Goal: Task Accomplishment & Management: Manage account settings

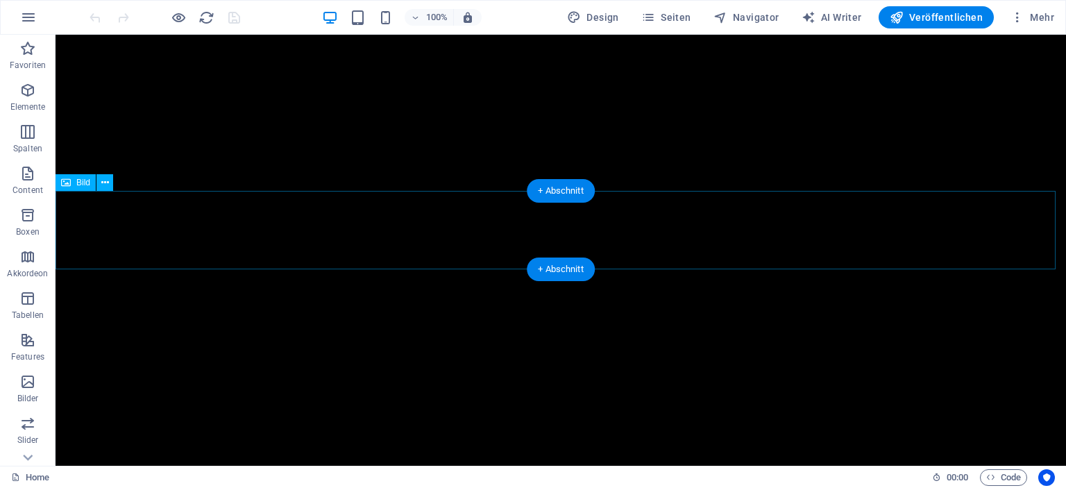
click at [522, 347] on figure at bounding box center [560, 425] width 1010 height 156
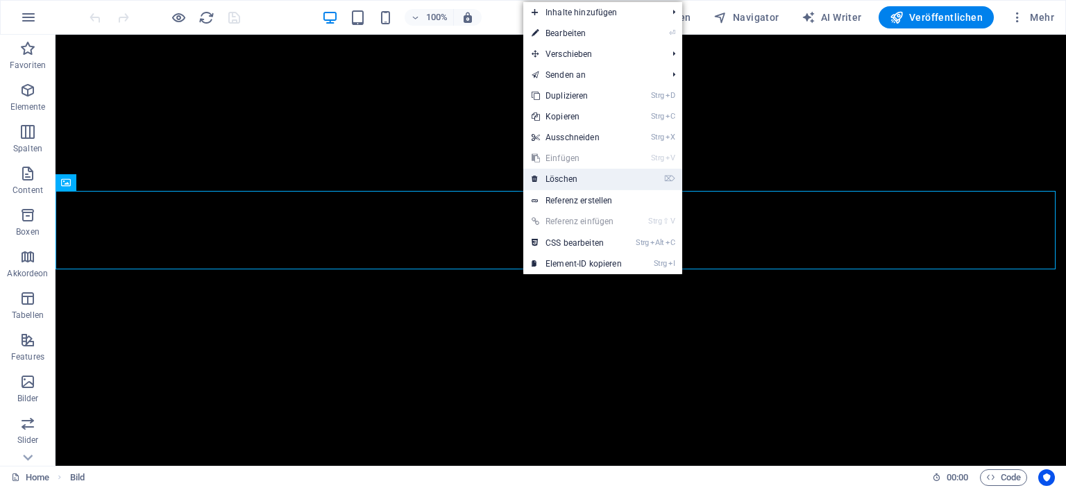
click at [571, 173] on link "⌦ Löschen" at bounding box center [576, 179] width 107 height 21
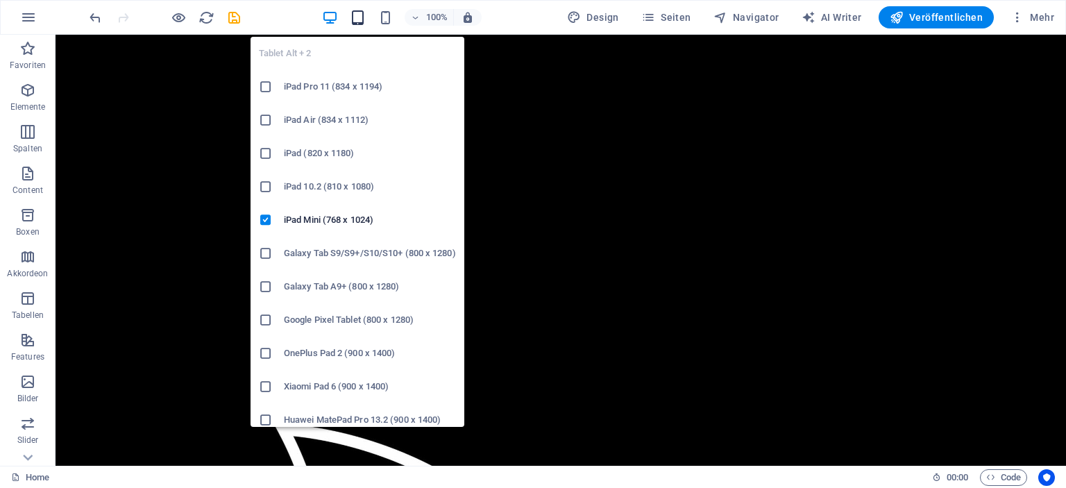
click at [362, 17] on icon "button" at bounding box center [358, 18] width 16 height 16
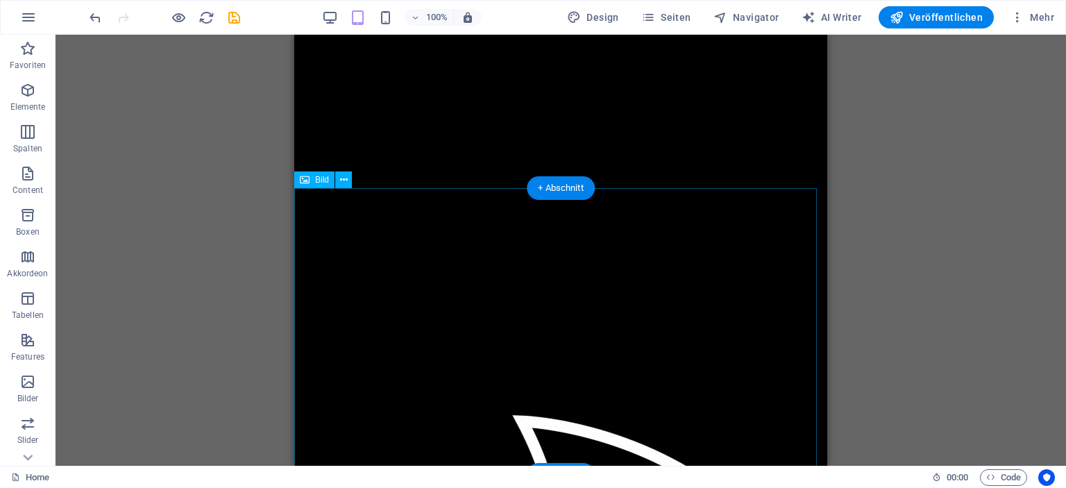
scroll to position [11, 0]
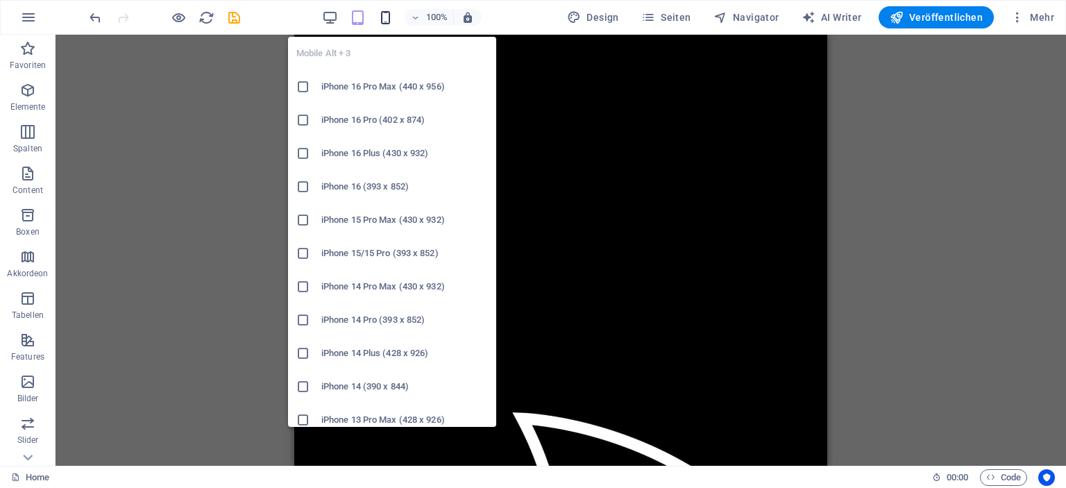
click at [393, 19] on icon "button" at bounding box center [385, 18] width 16 height 16
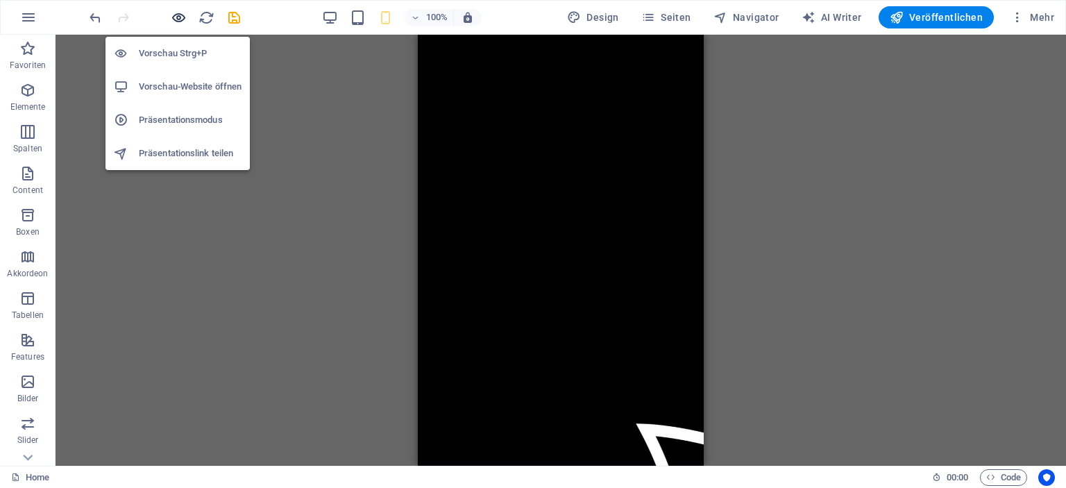
click at [179, 19] on icon "button" at bounding box center [179, 18] width 16 height 16
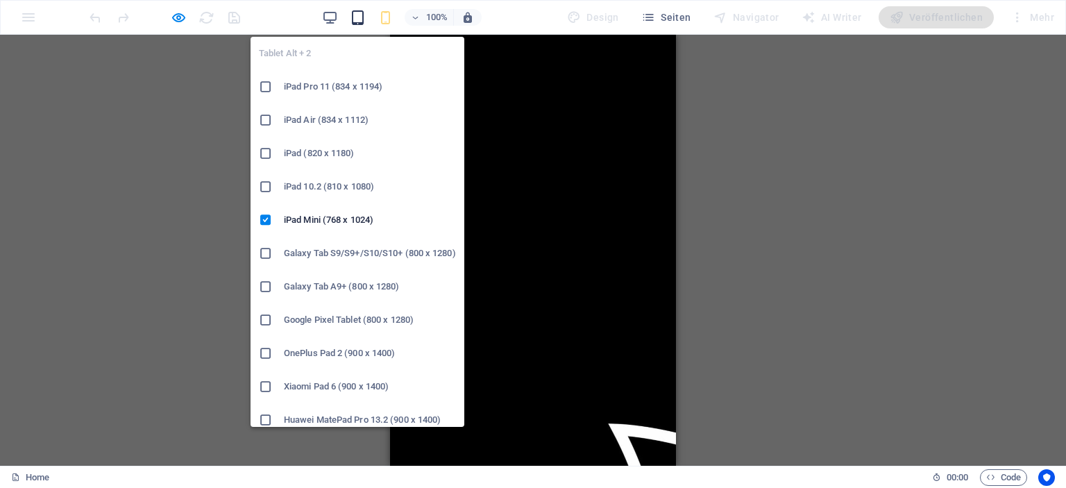
click at [361, 13] on icon "button" at bounding box center [358, 18] width 16 height 16
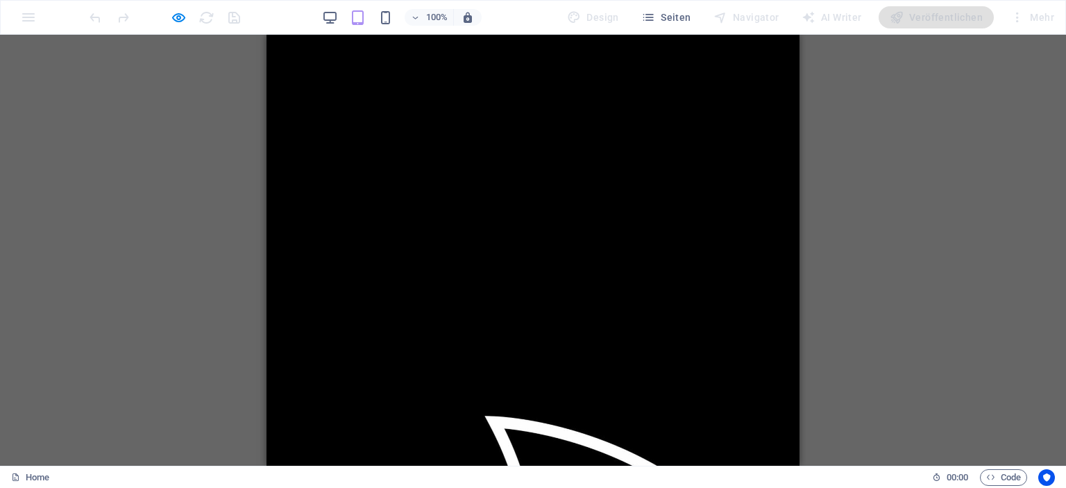
scroll to position [11, 0]
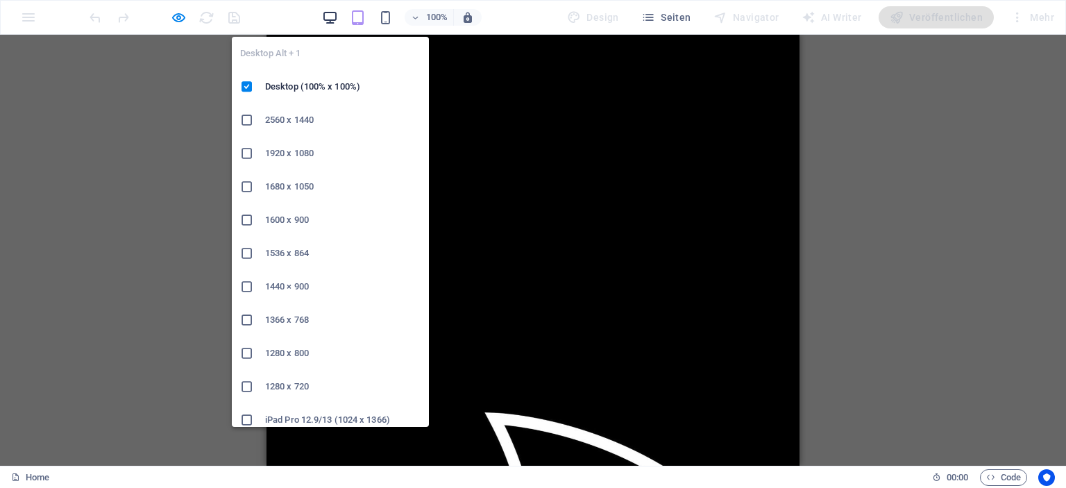
click at [333, 19] on icon "button" at bounding box center [330, 18] width 16 height 16
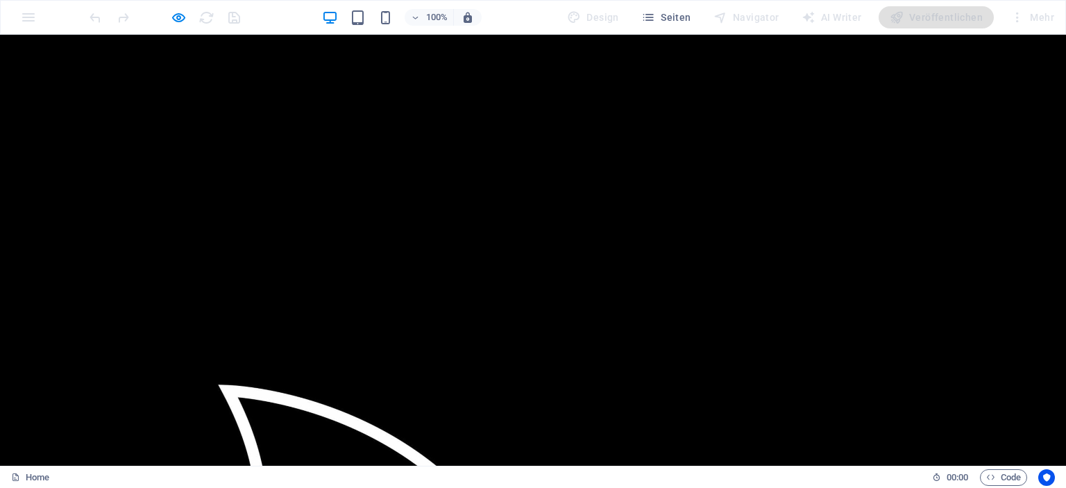
scroll to position [0, 0]
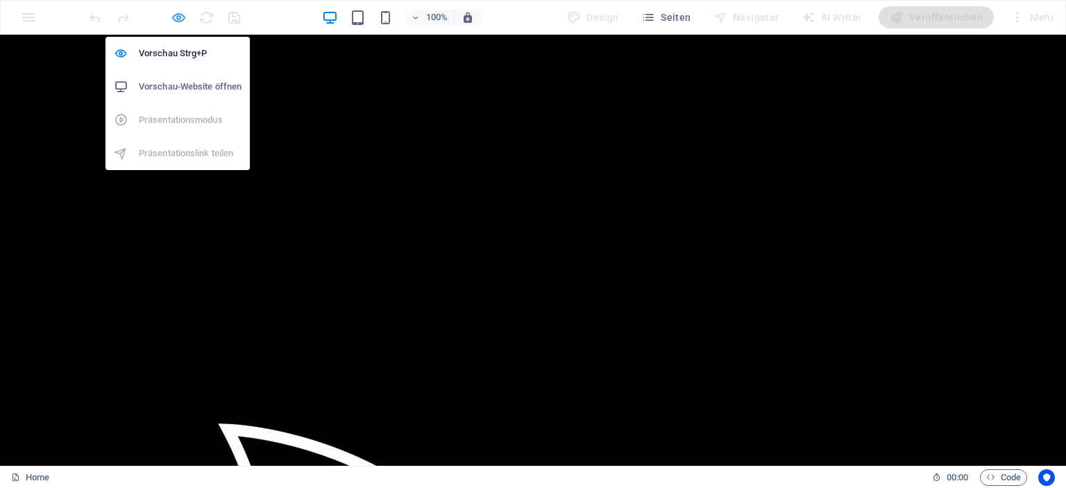
click at [179, 19] on icon "button" at bounding box center [179, 18] width 16 height 16
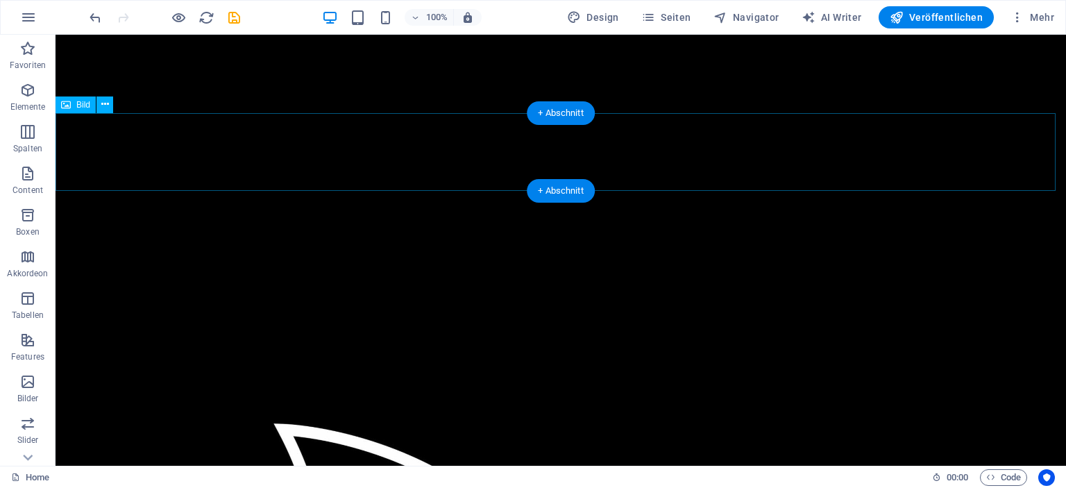
click at [357, 191] on figure at bounding box center [560, 269] width 1010 height 156
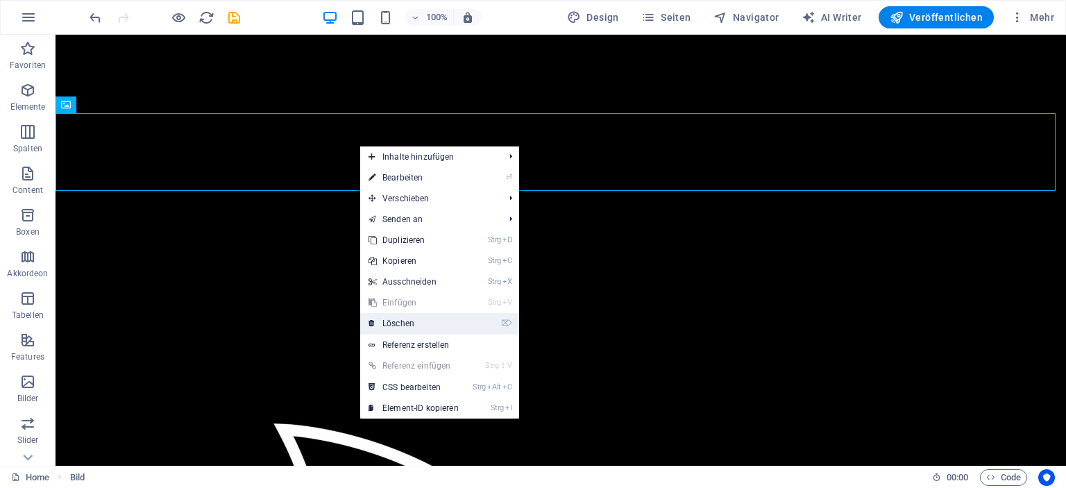
click at [411, 321] on link "⌦ Löschen" at bounding box center [413, 323] width 107 height 21
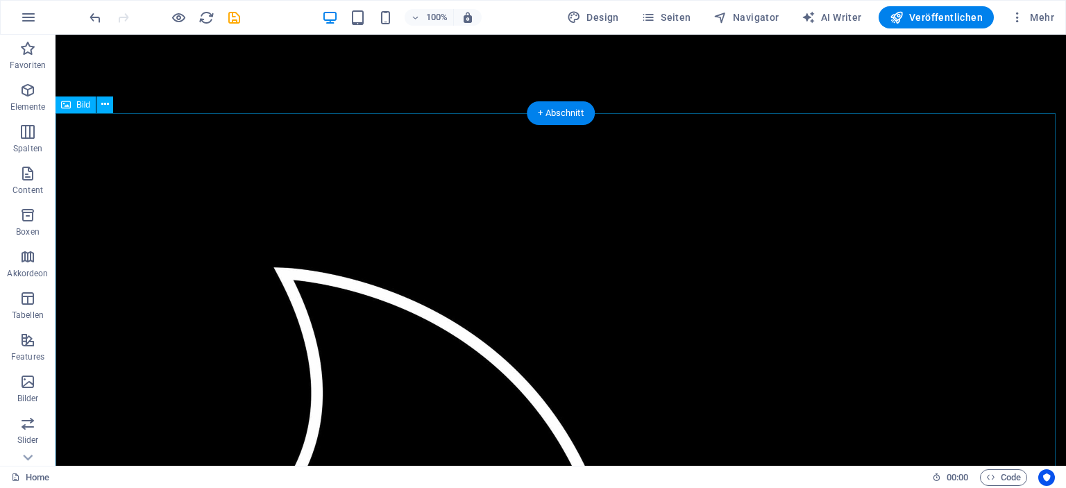
drag, startPoint x: 182, startPoint y: 187, endPoint x: 192, endPoint y: 179, distance: 12.9
click at [182, 191] on figure at bounding box center [560, 383] width 1010 height 384
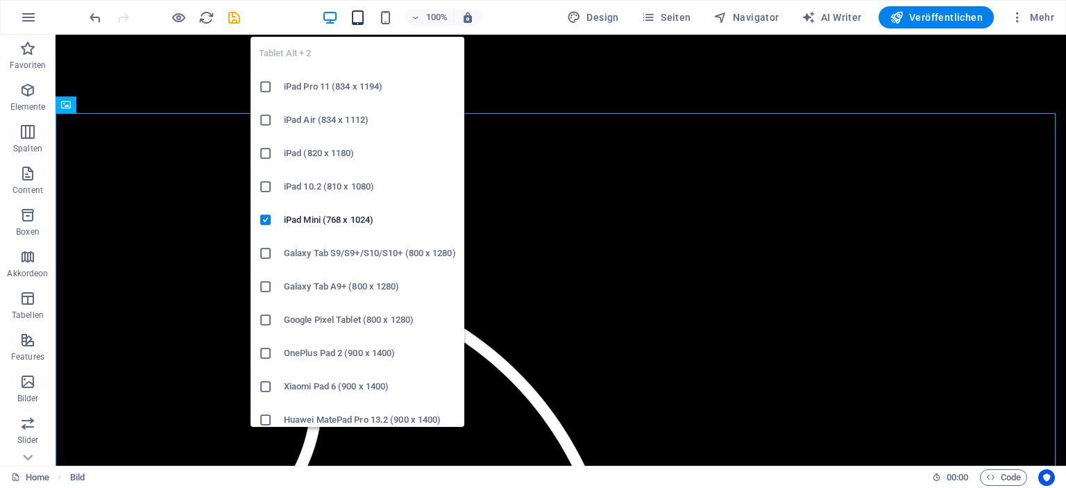
click at [362, 22] on icon "button" at bounding box center [358, 18] width 16 height 16
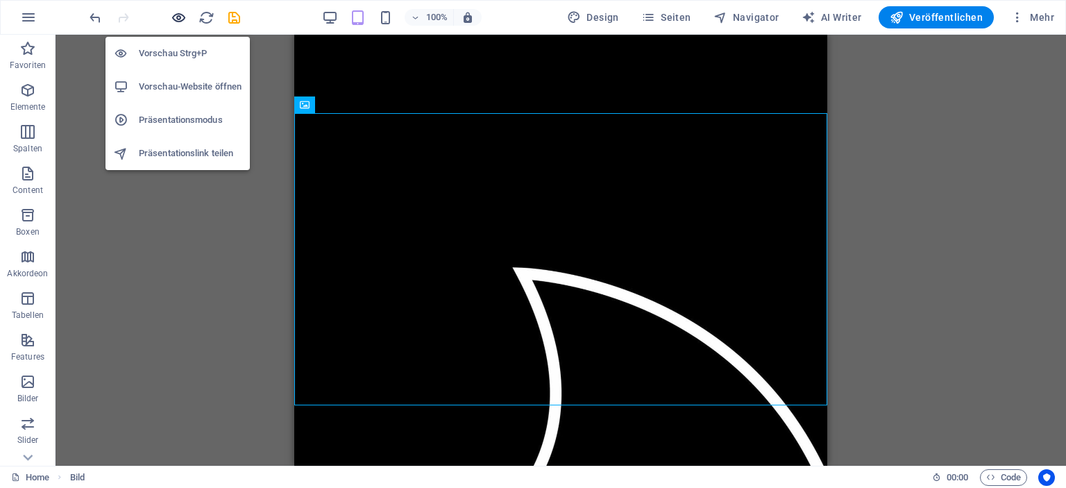
click at [180, 19] on icon "button" at bounding box center [179, 18] width 16 height 16
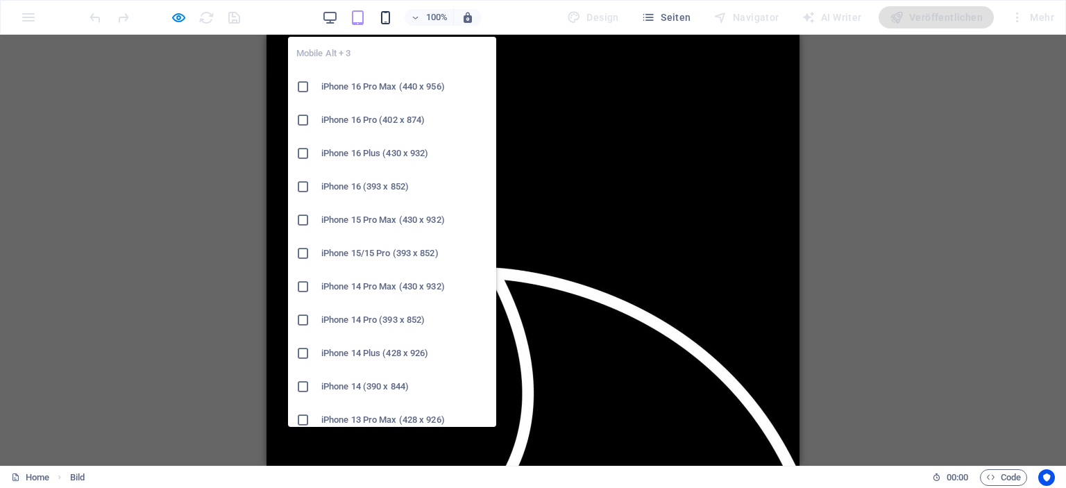
click at [390, 17] on icon "button" at bounding box center [385, 18] width 16 height 16
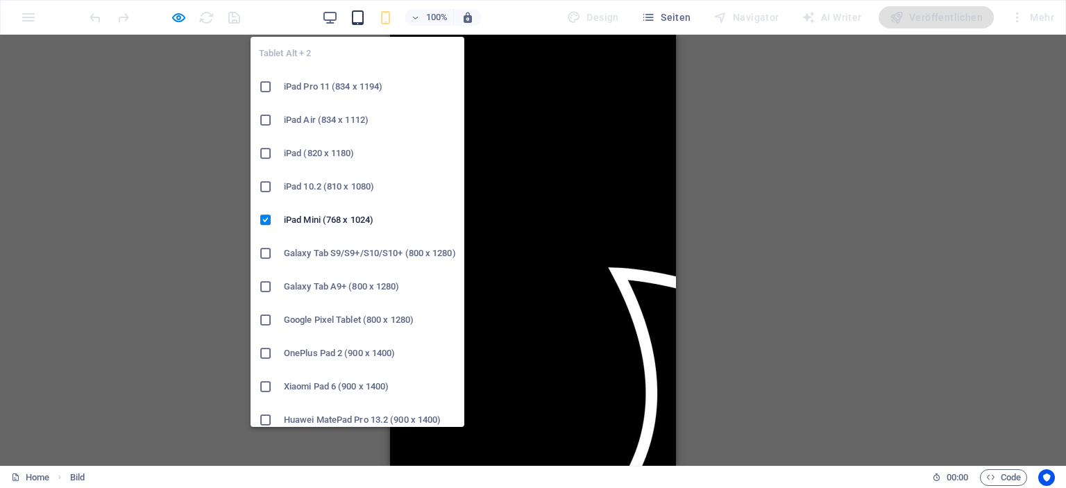
click at [360, 15] on icon "button" at bounding box center [358, 18] width 16 height 16
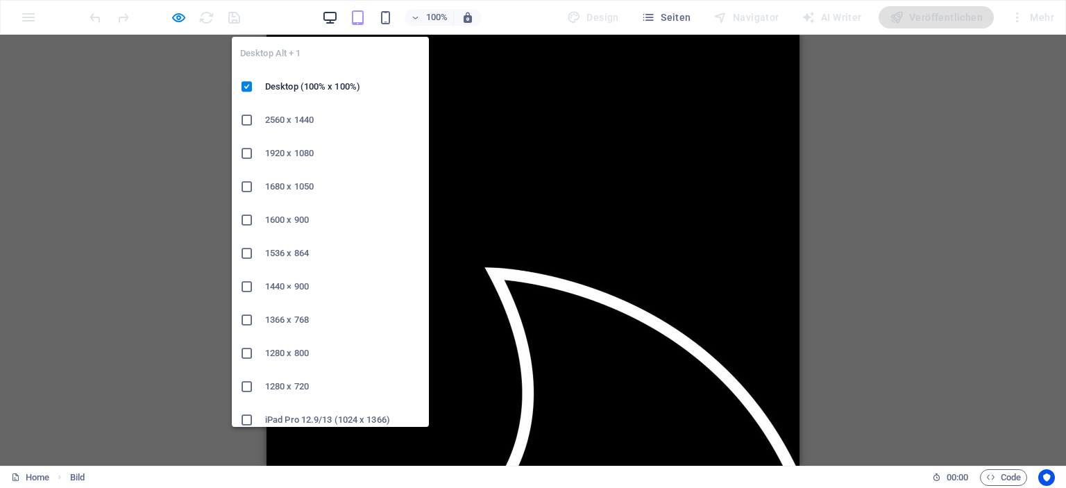
click at [336, 20] on icon "button" at bounding box center [330, 18] width 16 height 16
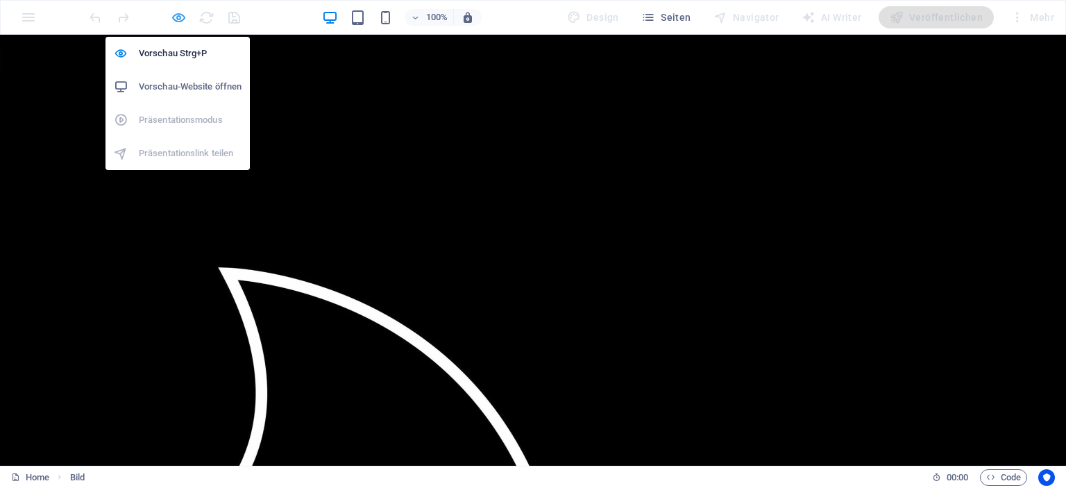
click at [177, 19] on icon "button" at bounding box center [179, 18] width 16 height 16
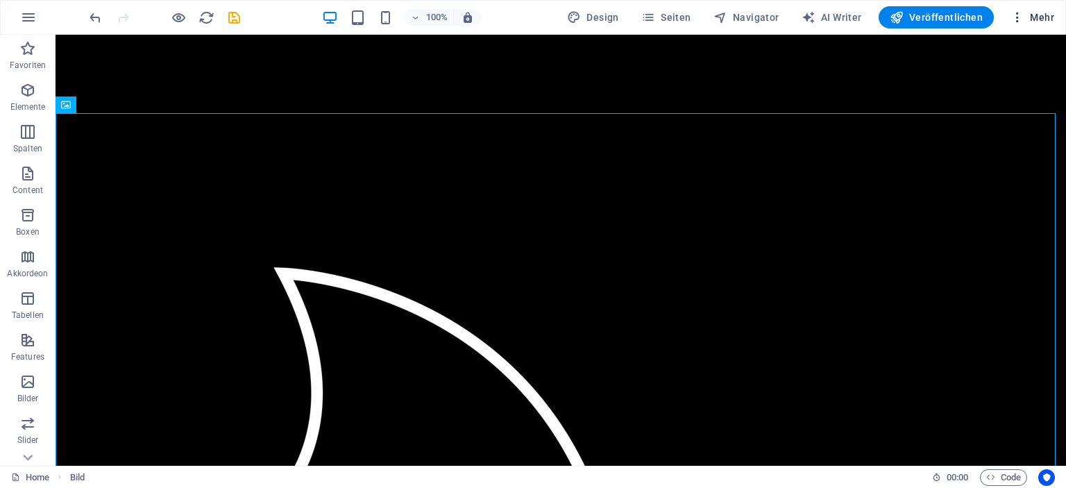
click at [1032, 16] on span "Mehr" at bounding box center [1032, 17] width 44 height 14
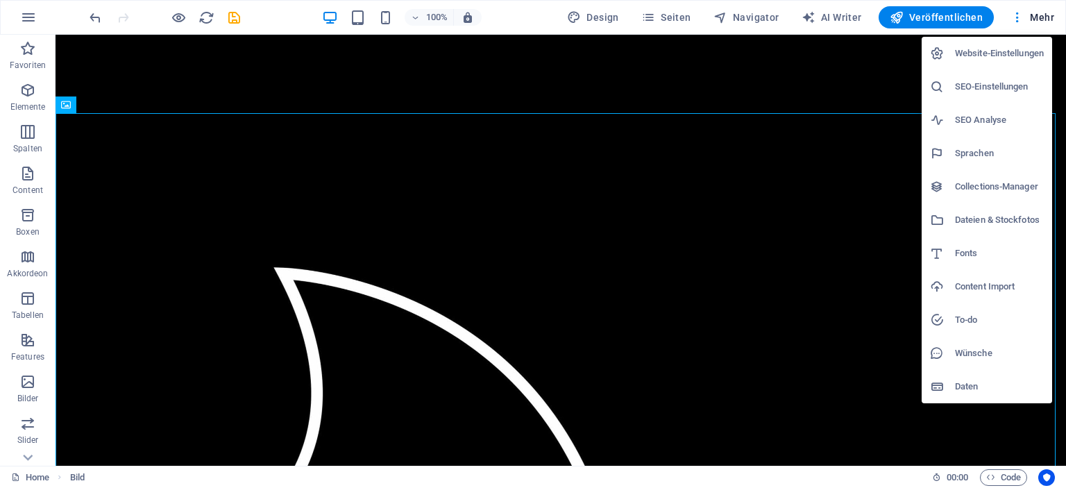
click at [970, 216] on h6 "Dateien & Stockfotos" at bounding box center [999, 220] width 89 height 17
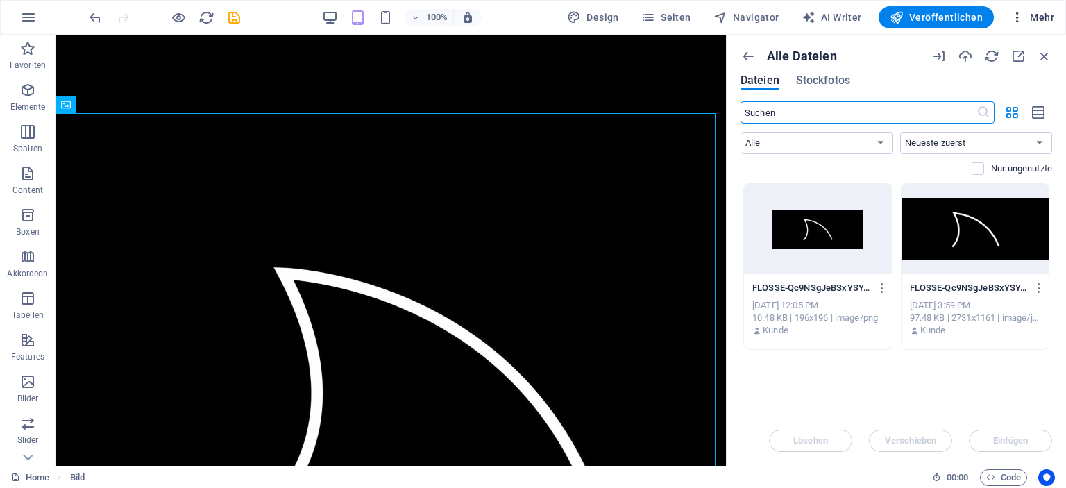
click at [1016, 16] on icon "button" at bounding box center [1017, 17] width 14 height 14
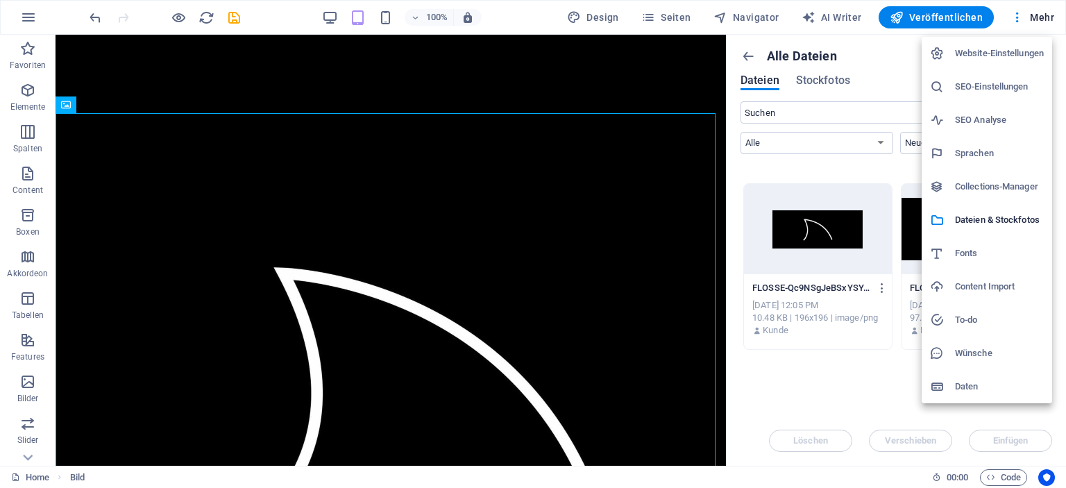
click at [991, 55] on h6 "Website-Einstellungen" at bounding box center [999, 53] width 89 height 17
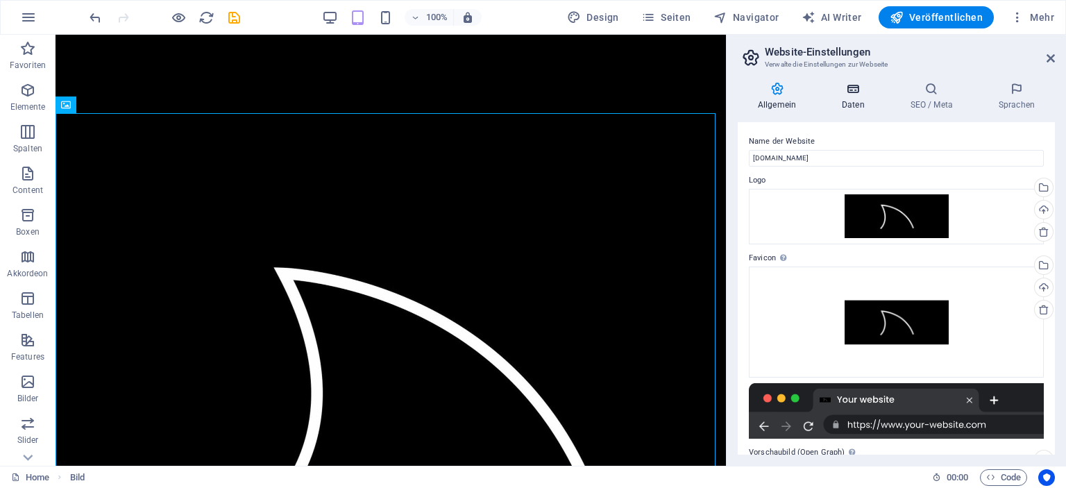
click at [844, 100] on h4 "Daten" at bounding box center [855, 96] width 69 height 29
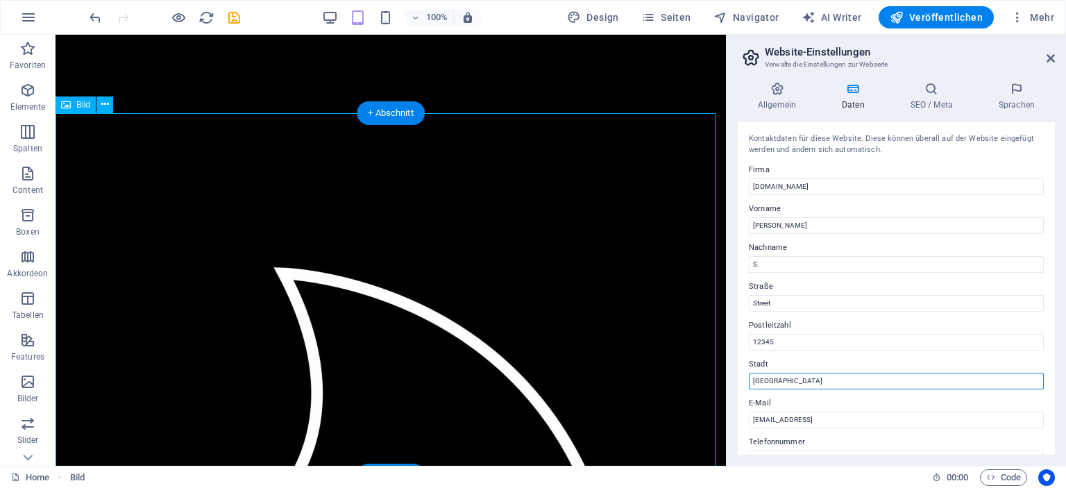
drag, startPoint x: 838, startPoint y: 415, endPoint x: 711, endPoint y: 377, distance: 132.6
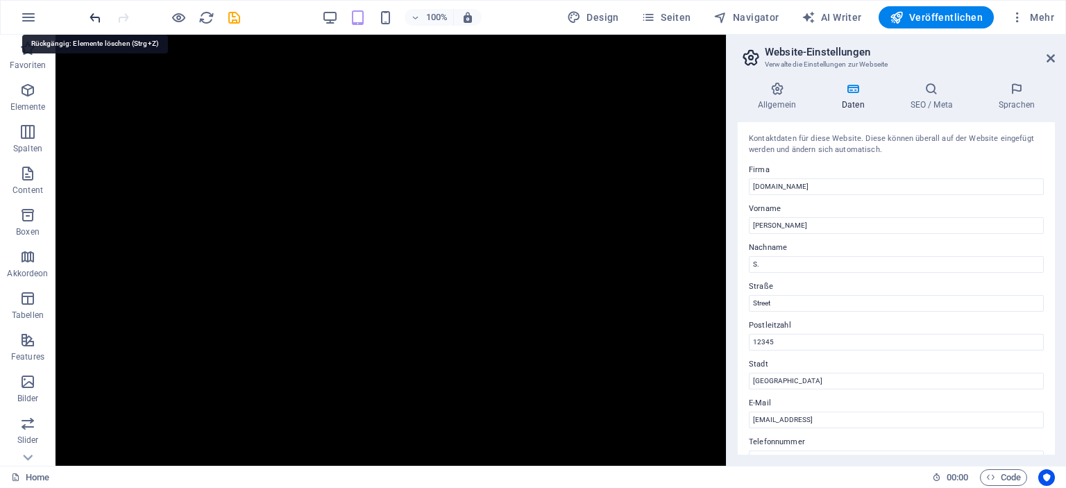
click at [99, 16] on icon "undo" at bounding box center [95, 18] width 16 height 16
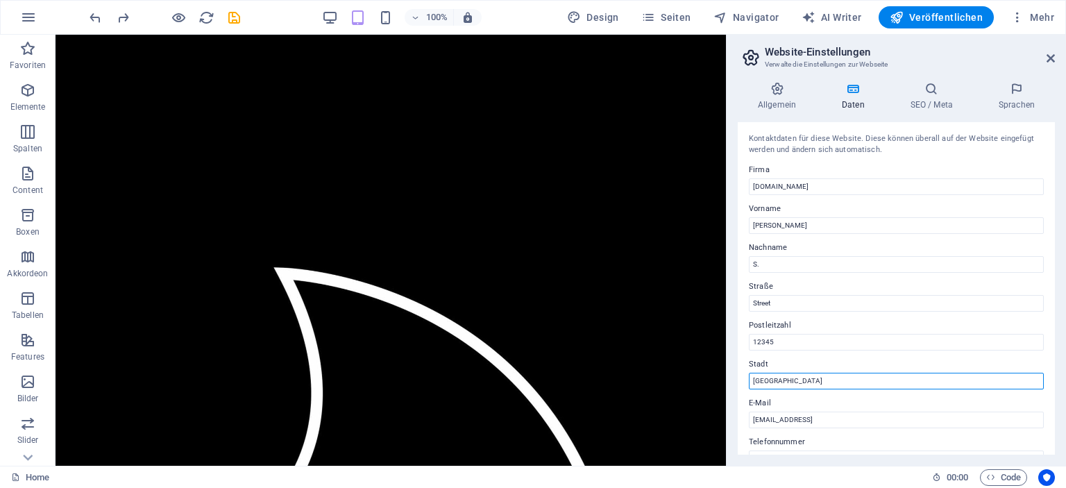
click at [798, 375] on input "[GEOGRAPHIC_DATA]" at bounding box center [896, 381] width 295 height 17
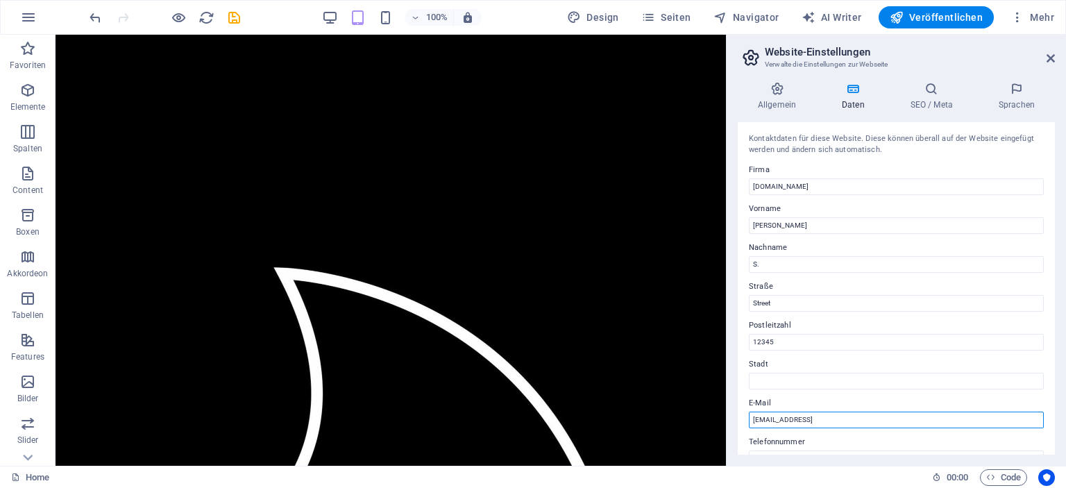
drag, startPoint x: 935, startPoint y: 418, endPoint x: 746, endPoint y: 416, distance: 188.7
click at [746, 416] on div "Kontaktdaten für diese Website. Diese können überall auf der Website eingefügt …" at bounding box center [895, 288] width 317 height 332
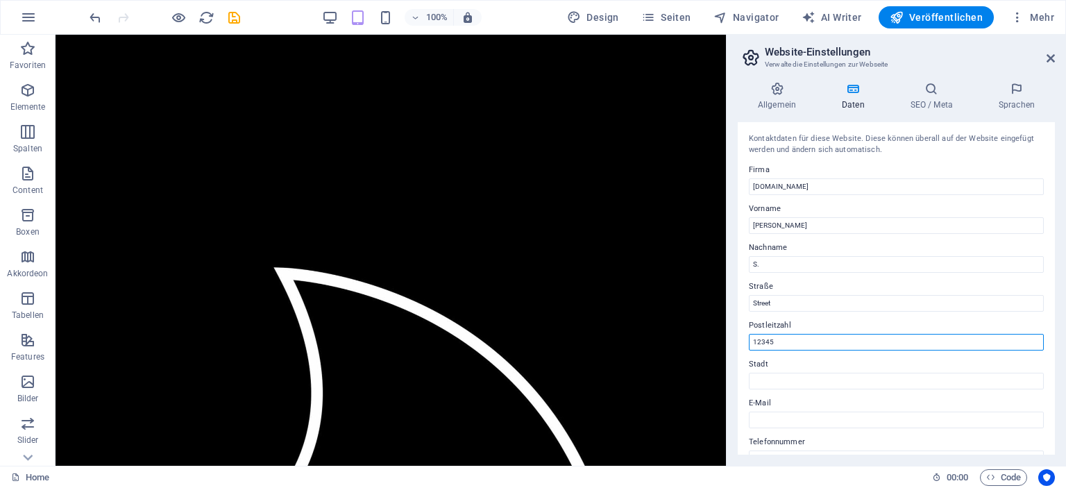
drag, startPoint x: 783, startPoint y: 341, endPoint x: 728, endPoint y: 343, distance: 54.9
click at [728, 343] on aside "Website-Einstellungen Verwalte die Einstellungen zur Webseite Allgemein Daten S…" at bounding box center [896, 250] width 340 height 431
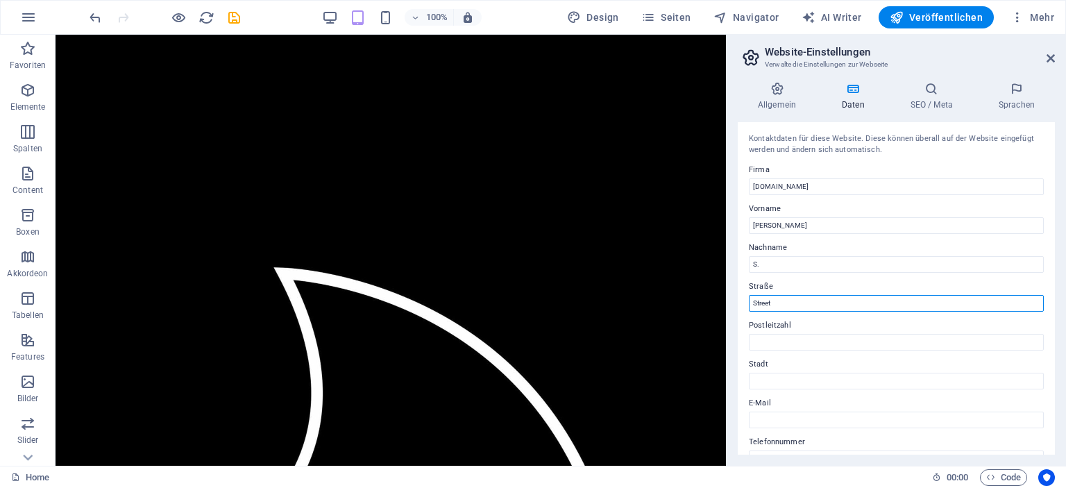
drag, startPoint x: 780, startPoint y: 302, endPoint x: 733, endPoint y: 302, distance: 47.9
click at [733, 302] on div "Allgemein Daten SEO / Meta Sprachen Name der Website [DOMAIN_NAME] Logo Ziehe D…" at bounding box center [895, 268] width 339 height 395
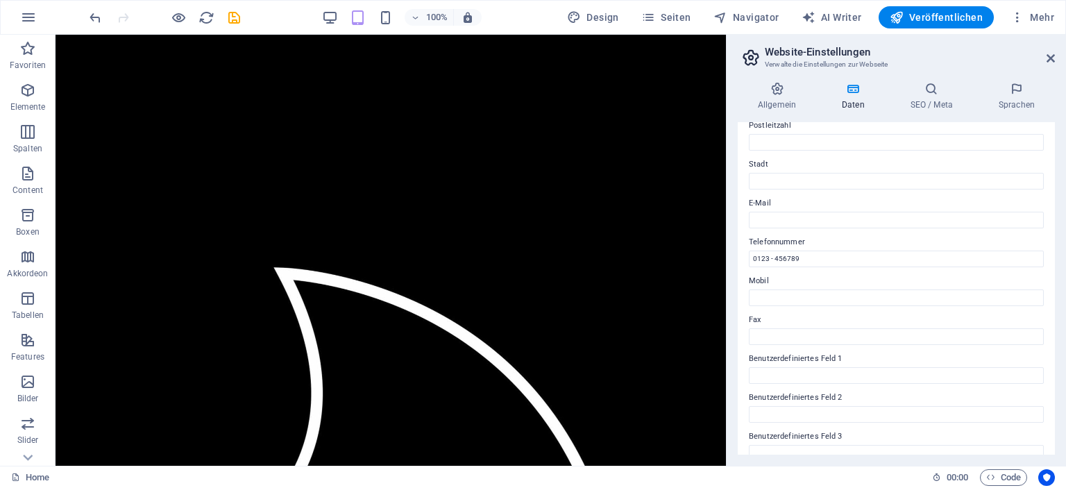
scroll to position [208, 0]
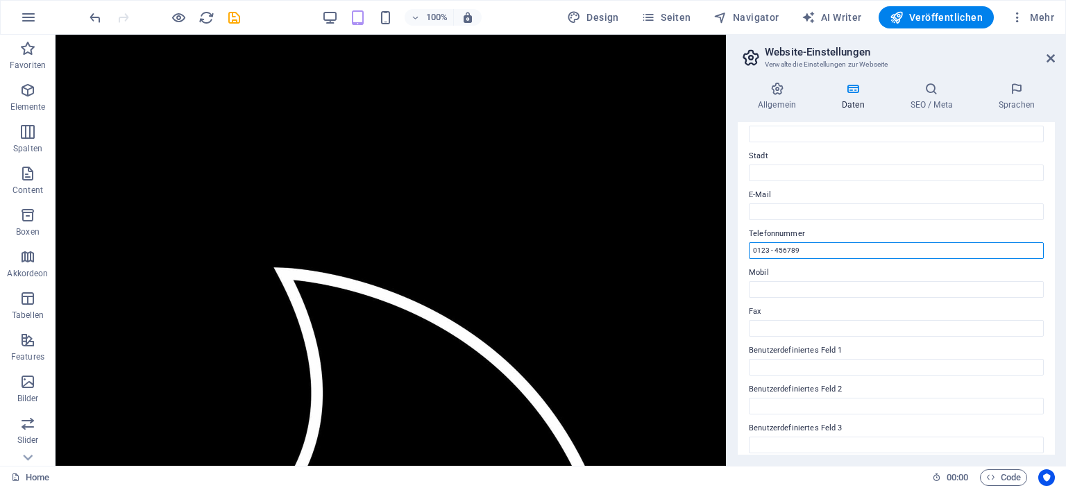
drag, startPoint x: 860, startPoint y: 284, endPoint x: 712, endPoint y: 255, distance: 150.1
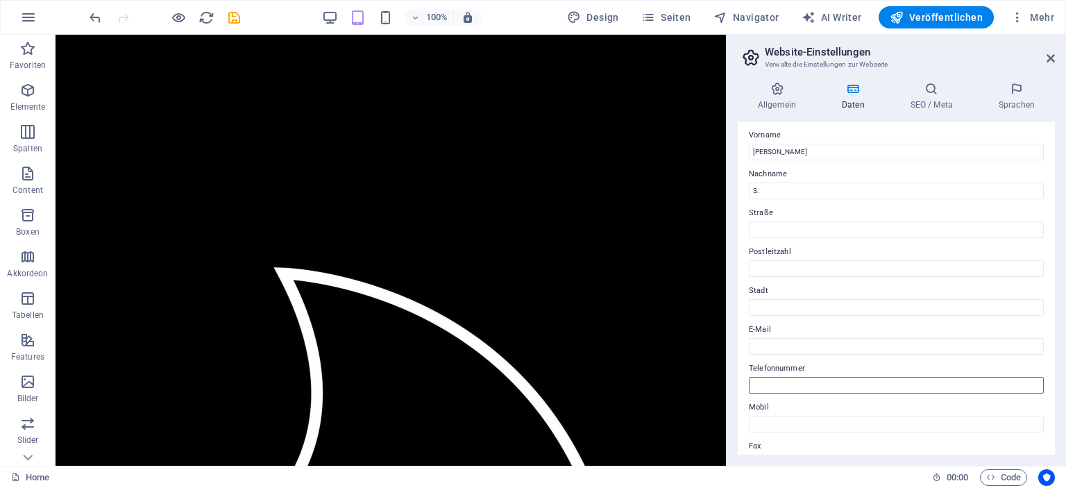
scroll to position [0, 0]
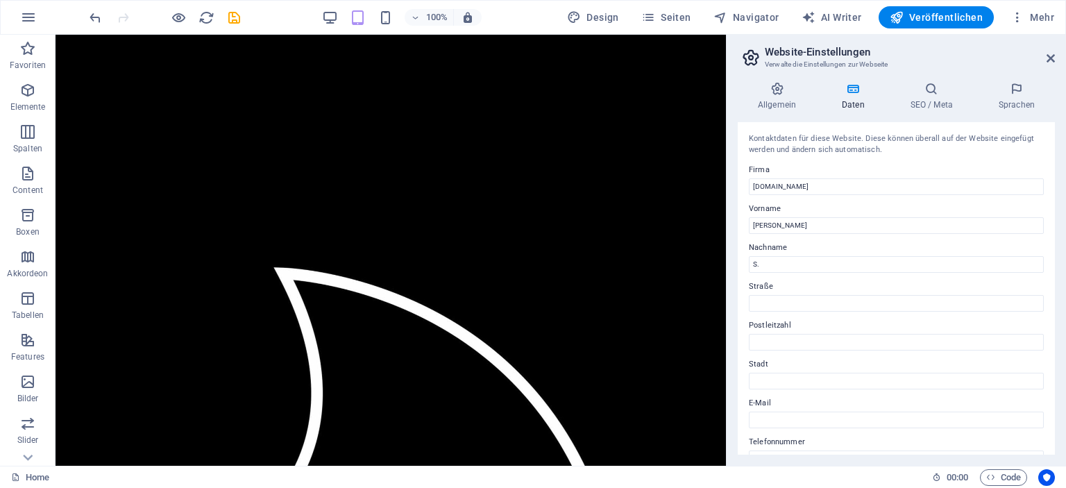
click at [913, 111] on div "Allgemein Daten SEO / Meta Sprachen Name der Website [DOMAIN_NAME] Logo Ziehe D…" at bounding box center [895, 268] width 317 height 373
click at [930, 94] on icon at bounding box center [931, 89] width 83 height 14
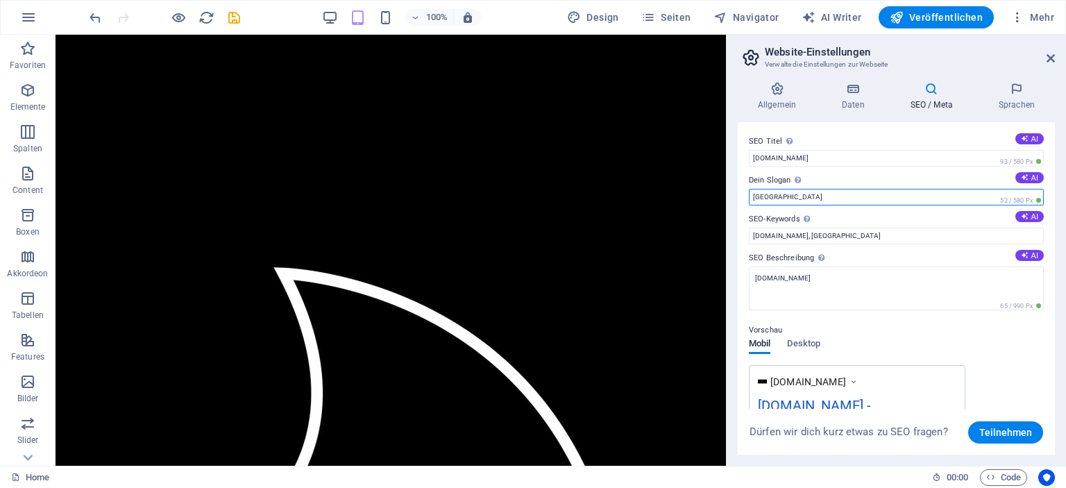
drag, startPoint x: 779, startPoint y: 195, endPoint x: 733, endPoint y: 192, distance: 46.6
click at [733, 192] on div "Allgemein Daten SEO / Meta Sprachen Name der Website [DOMAIN_NAME] Logo Ziehe D…" at bounding box center [895, 268] width 339 height 395
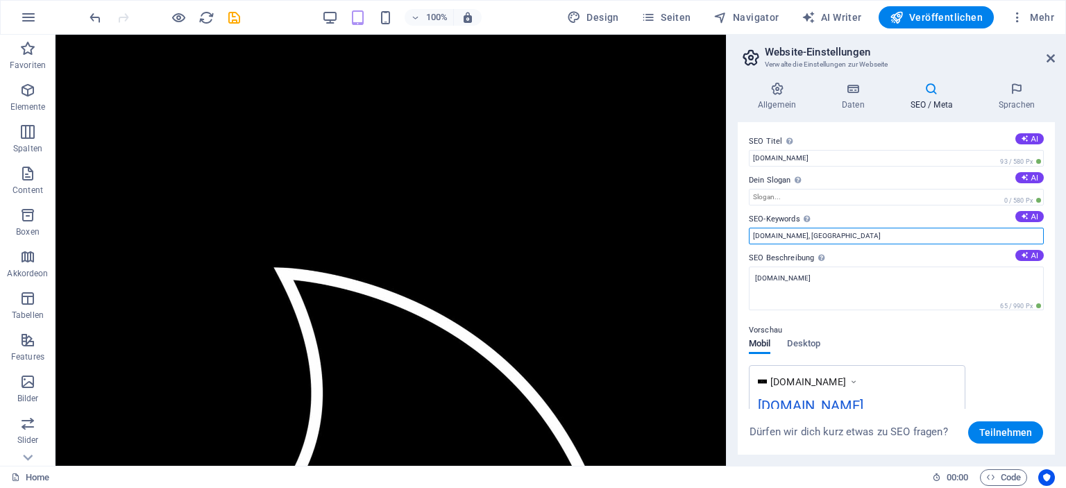
drag, startPoint x: 815, startPoint y: 234, endPoint x: 783, endPoint y: 232, distance: 31.9
click at [783, 232] on input "[DOMAIN_NAME], [GEOGRAPHIC_DATA]" at bounding box center [896, 236] width 295 height 17
type input "[DOMAIN_NAME]"
click at [861, 339] on div "Vorschau Mobil Desktop [DOMAIN_NAME] [DOMAIN_NAME] [DOMAIN_NAME]" at bounding box center [896, 377] width 295 height 133
click at [806, 341] on span "Desktop" at bounding box center [803, 344] width 33 height 19
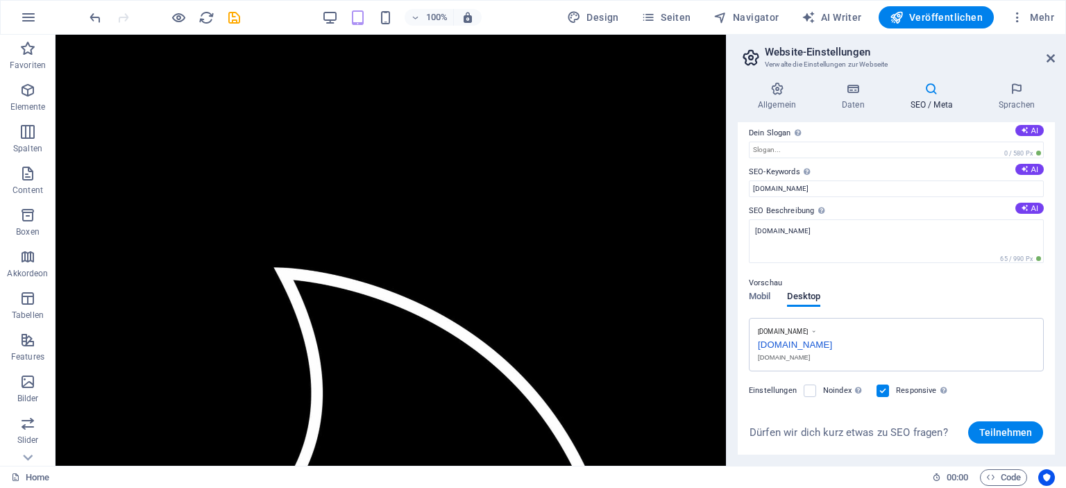
scroll to position [69, 0]
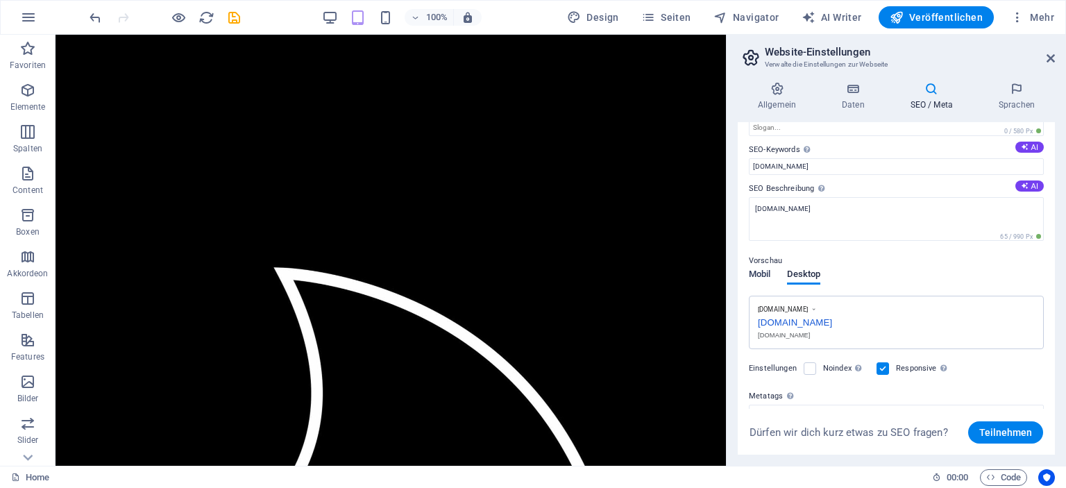
click at [765, 279] on span "Mobil" at bounding box center [760, 275] width 22 height 19
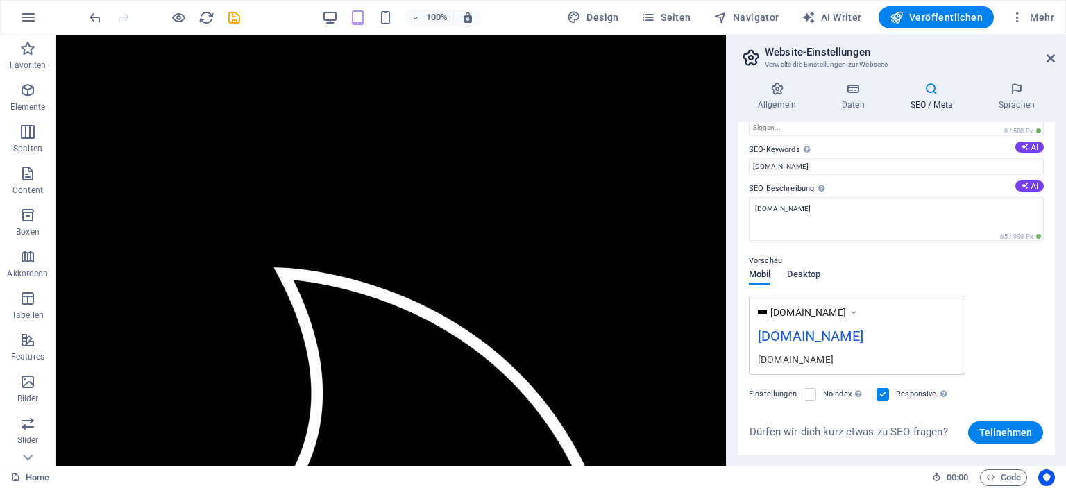
click at [805, 277] on span "Desktop" at bounding box center [803, 275] width 33 height 19
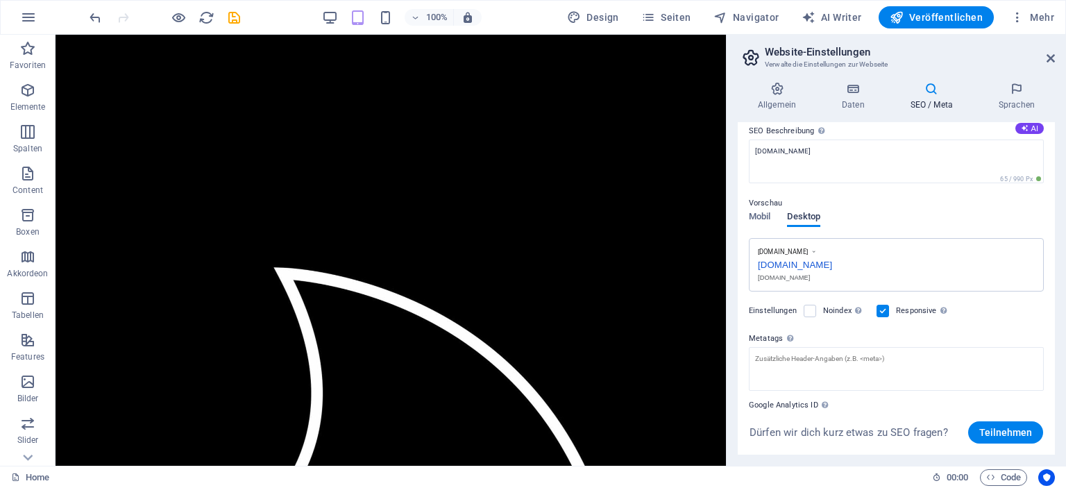
scroll to position [58, 0]
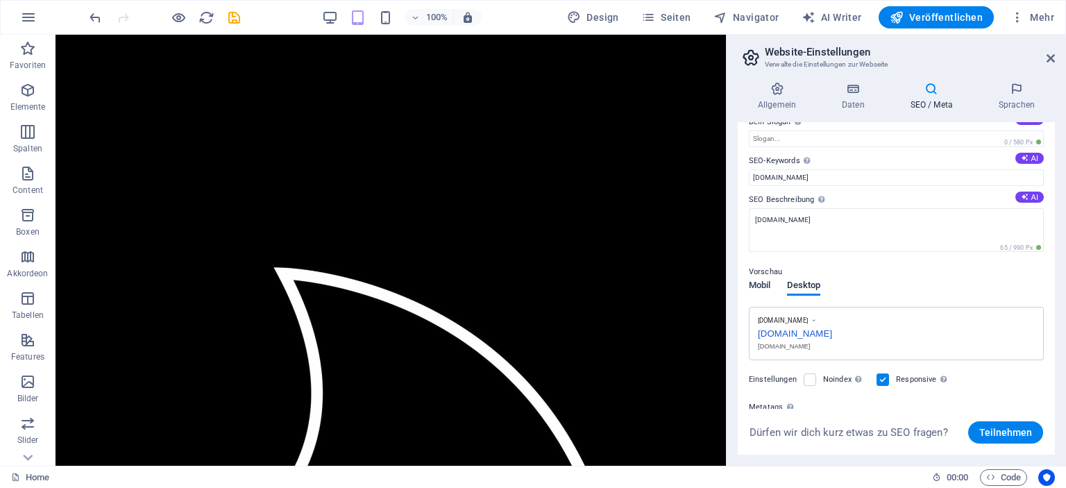
click at [762, 284] on span "Mobil" at bounding box center [760, 286] width 22 height 19
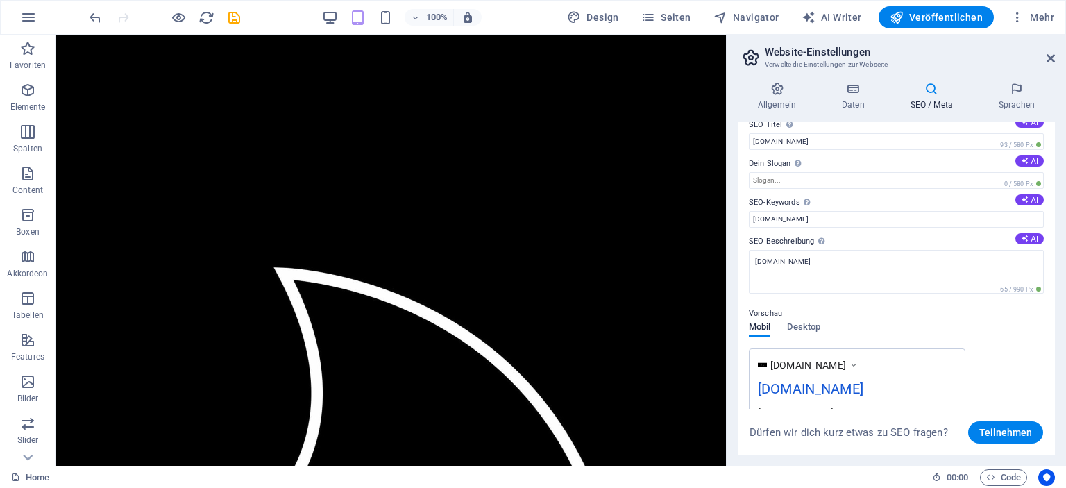
scroll to position [0, 0]
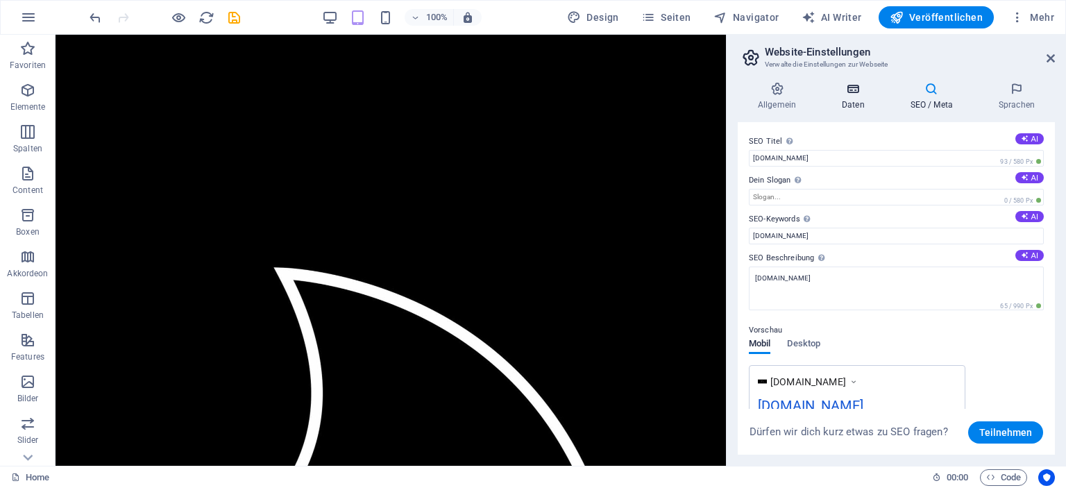
click at [852, 91] on icon at bounding box center [852, 89] width 63 height 14
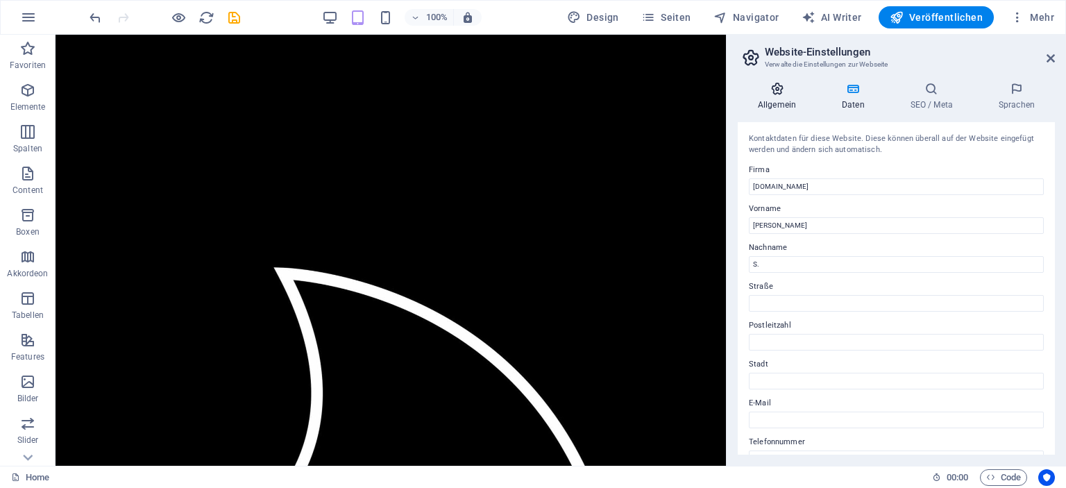
click at [771, 99] on h4 "Allgemein" at bounding box center [779, 96] width 84 height 29
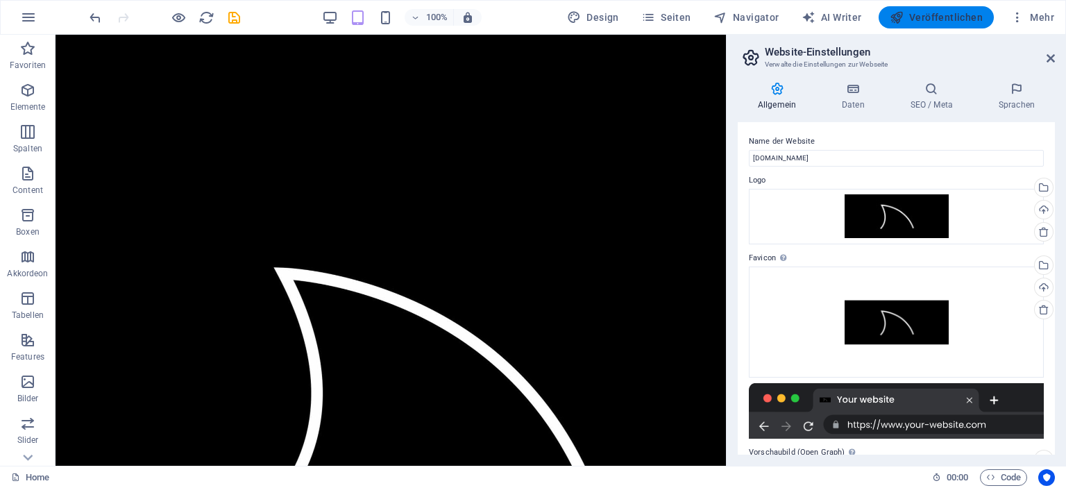
click at [932, 17] on span "Veröffentlichen" at bounding box center [935, 17] width 93 height 14
